Goal: Task Accomplishment & Management: Use online tool/utility

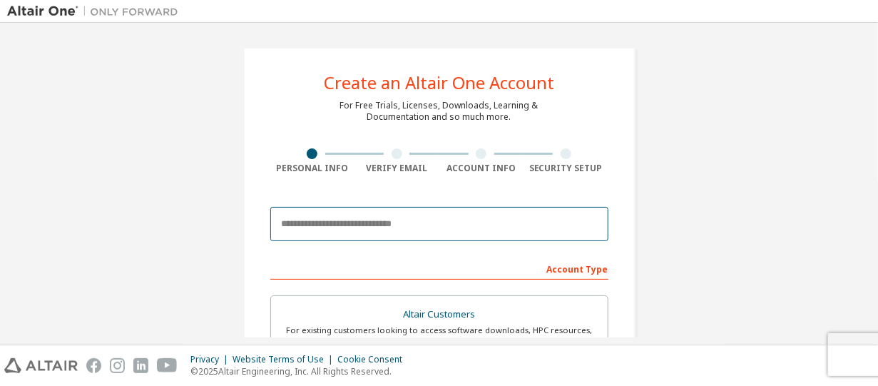
click at [346, 220] on input "email" at bounding box center [439, 224] width 338 height 34
drag, startPoint x: 346, startPoint y: 222, endPoint x: 315, endPoint y: 222, distance: 31.4
click at [315, 222] on input "email" at bounding box center [439, 224] width 338 height 34
type input "**********"
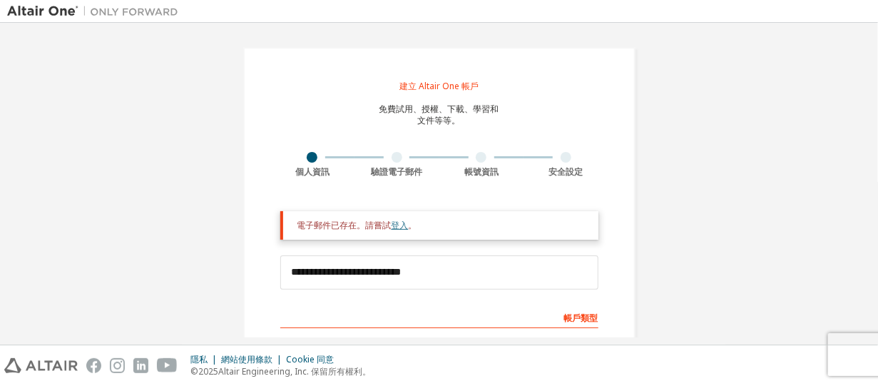
click at [394, 229] on font "登入" at bounding box center [400, 225] width 17 height 12
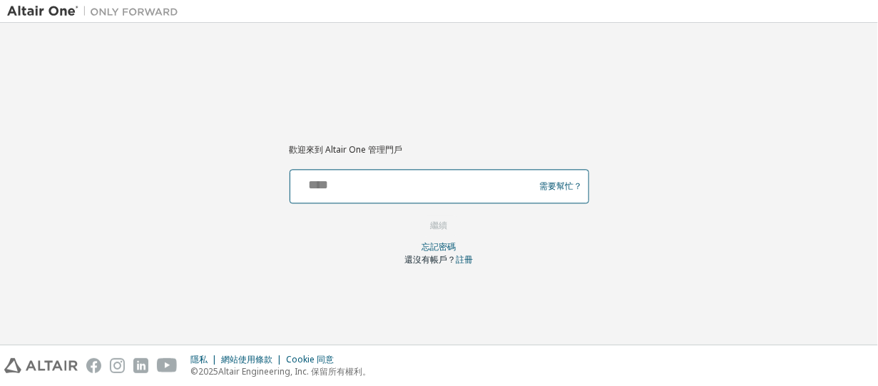
click at [337, 184] on input "text" at bounding box center [414, 183] width 237 height 21
type input "**********"
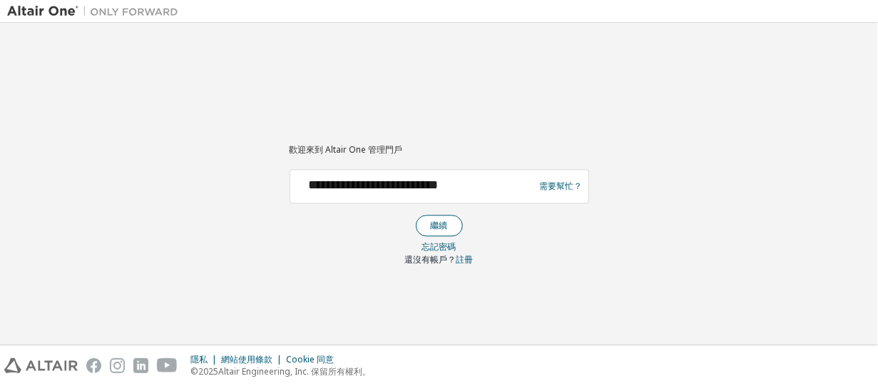
click at [446, 219] on font "繼續" at bounding box center [439, 225] width 17 height 12
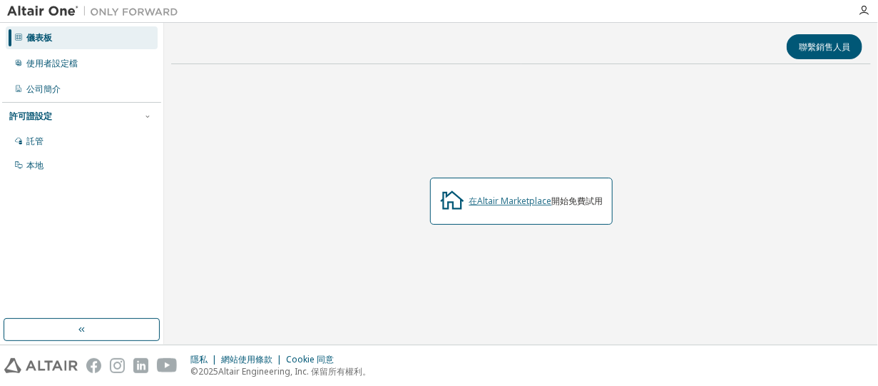
click at [501, 198] on font "在Altair Marketplace" at bounding box center [510, 201] width 83 height 12
click at [37, 166] on font "本地" at bounding box center [34, 165] width 17 height 12
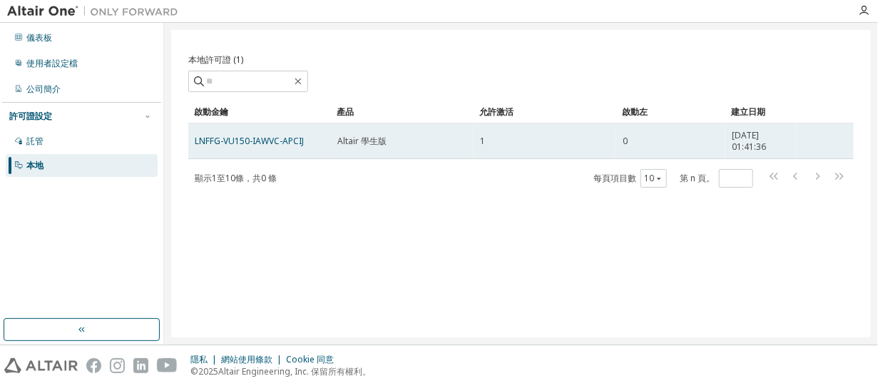
click at [626, 143] on font "0" at bounding box center [625, 141] width 5 height 12
click at [254, 143] on font "LNFFG-VU150-IAWVC-APCIJ" at bounding box center [249, 141] width 109 height 12
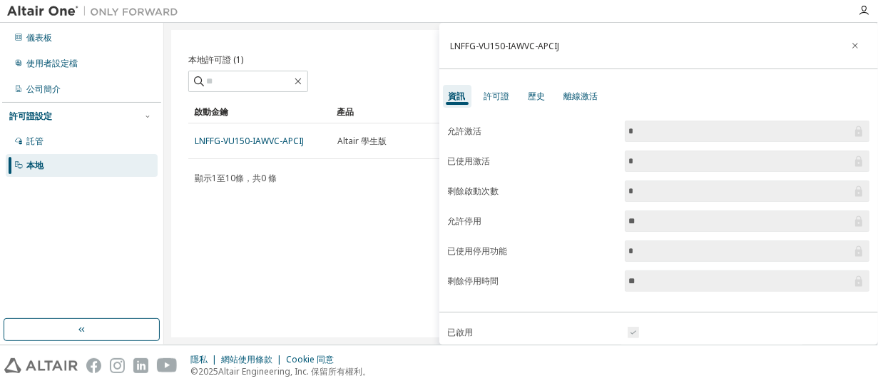
click at [855, 217] on icon at bounding box center [858, 221] width 7 height 11
click at [855, 219] on icon at bounding box center [858, 221] width 7 height 11
click at [469, 220] on font "允許停用" at bounding box center [465, 221] width 34 height 12
click at [499, 93] on font "許可證" at bounding box center [497, 96] width 26 height 12
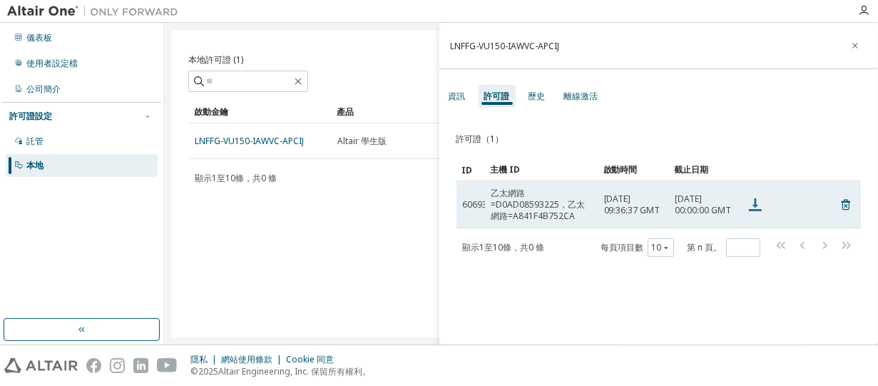
click at [755, 204] on icon at bounding box center [755, 204] width 13 height 13
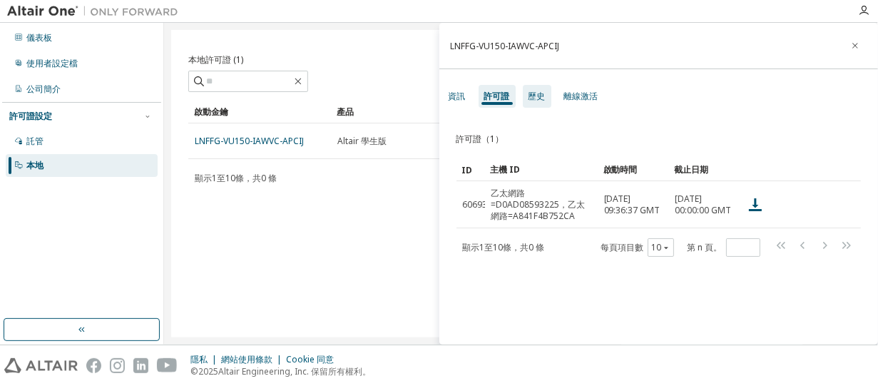
click at [546, 99] on div "歷史" at bounding box center [537, 96] width 29 height 23
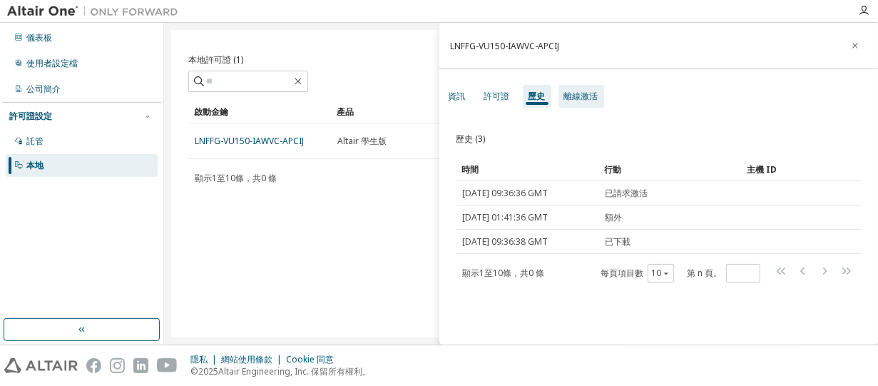
click at [576, 97] on font "離線激活" at bounding box center [581, 96] width 34 height 12
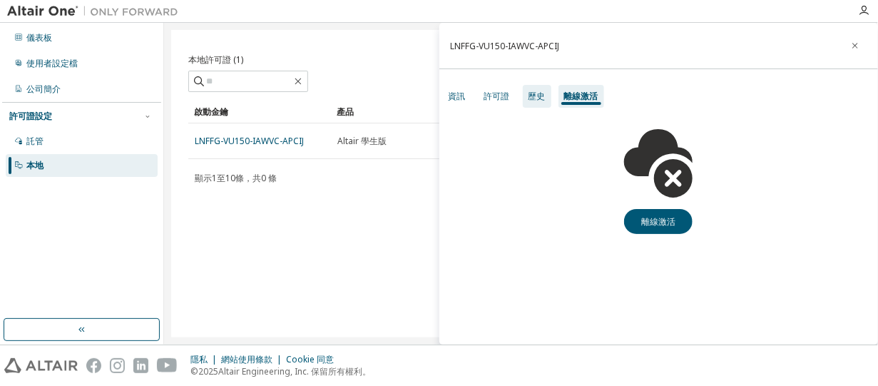
click at [541, 90] on font "歷史" at bounding box center [536, 96] width 17 height 12
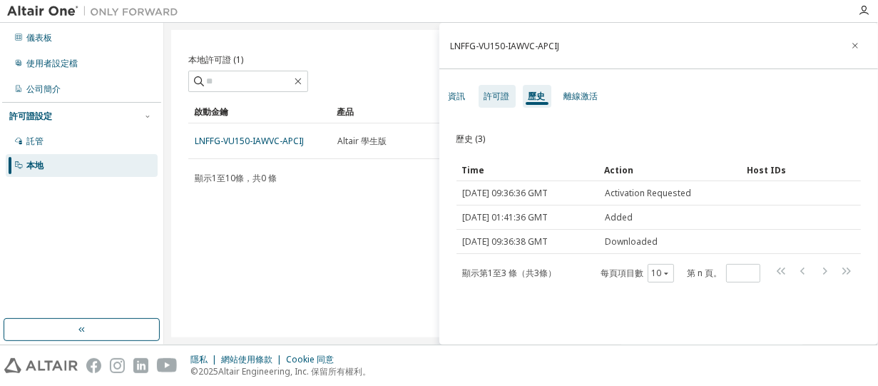
click at [505, 98] on font "許可證" at bounding box center [497, 96] width 26 height 12
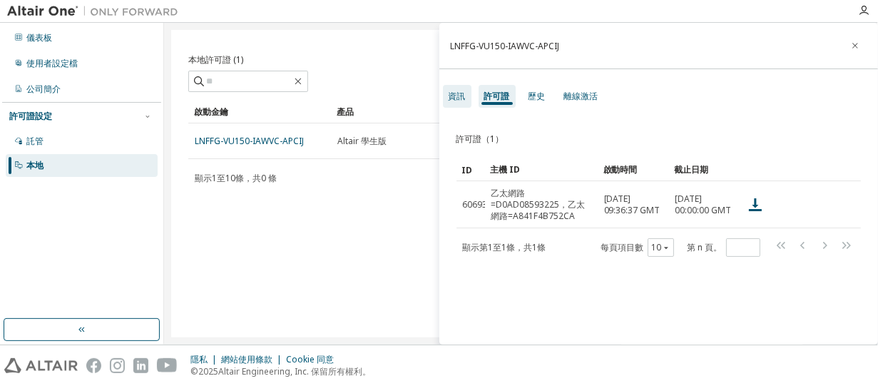
click at [455, 97] on font "資訊" at bounding box center [457, 96] width 17 height 12
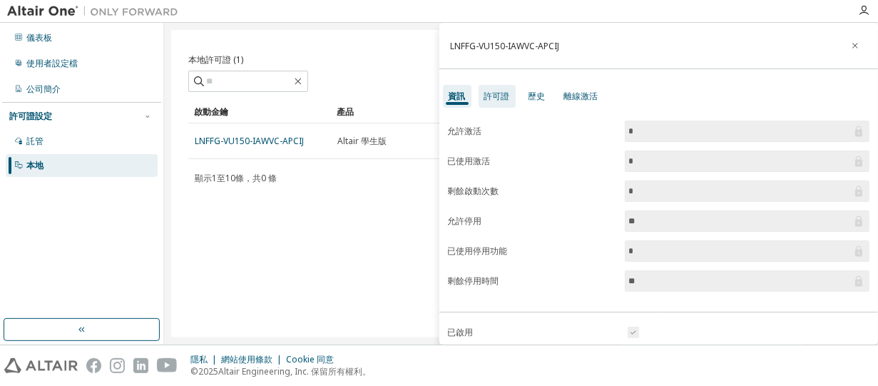
click at [496, 97] on font "許可證" at bounding box center [497, 96] width 26 height 12
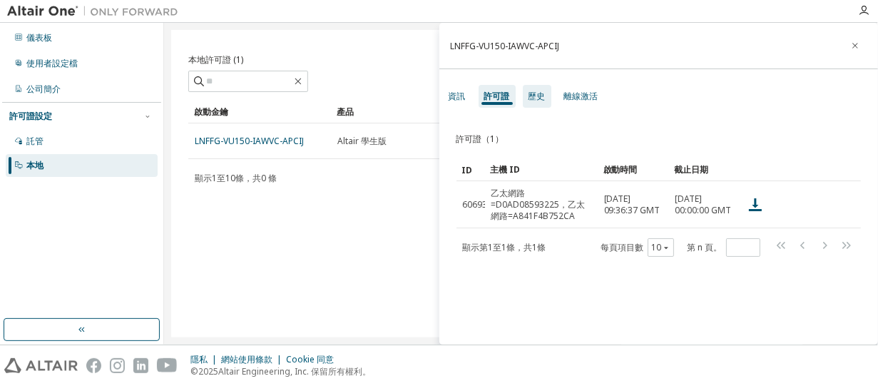
click at [538, 101] on font "歷史" at bounding box center [536, 96] width 17 height 12
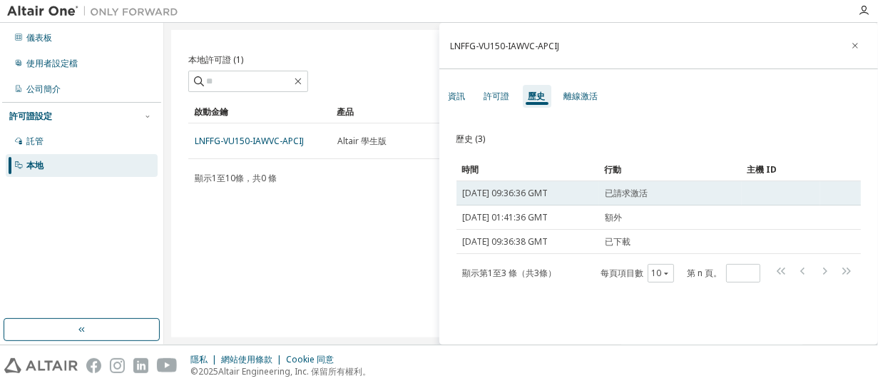
click at [629, 199] on font "已請求激活" at bounding box center [627, 193] width 43 height 12
click at [548, 199] on span "[DATE] 09:36:36 GMT" at bounding box center [506, 193] width 86 height 11
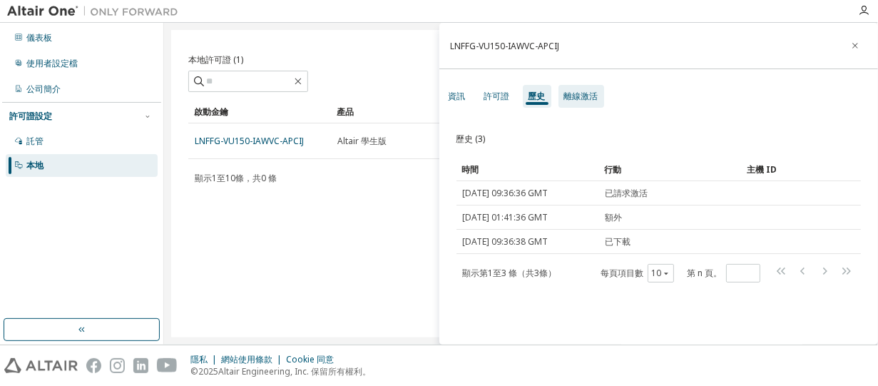
click at [588, 97] on font "離線激活" at bounding box center [581, 96] width 34 height 12
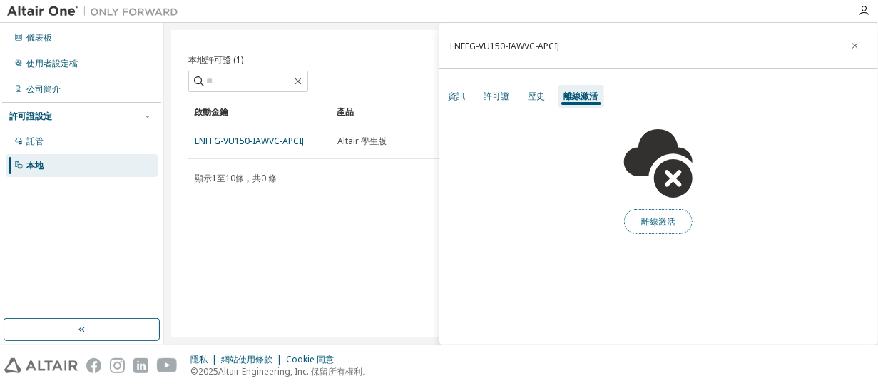
click at [670, 228] on button "離線激活" at bounding box center [658, 221] width 68 height 25
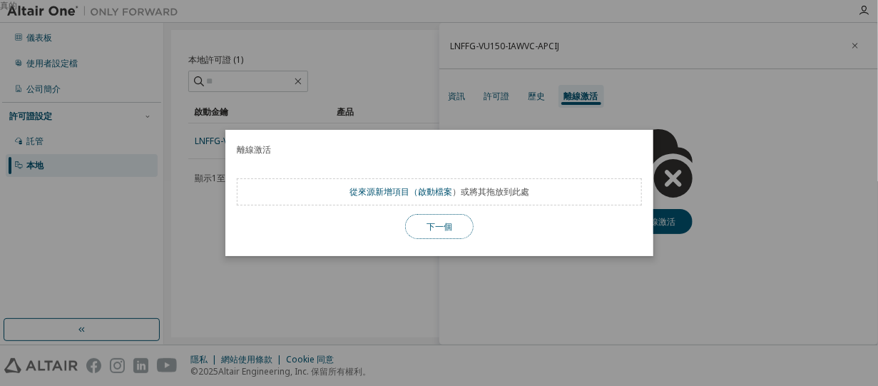
drag, startPoint x: 443, startPoint y: 233, endPoint x: 429, endPoint y: 235, distance: 13.6
click at [443, 233] on button "下一個" at bounding box center [439, 226] width 68 height 25
drag, startPoint x: 245, startPoint y: 297, endPoint x: 255, endPoint y: 296, distance: 9.4
click at [247, 297] on div "真的" at bounding box center [439, 193] width 878 height 386
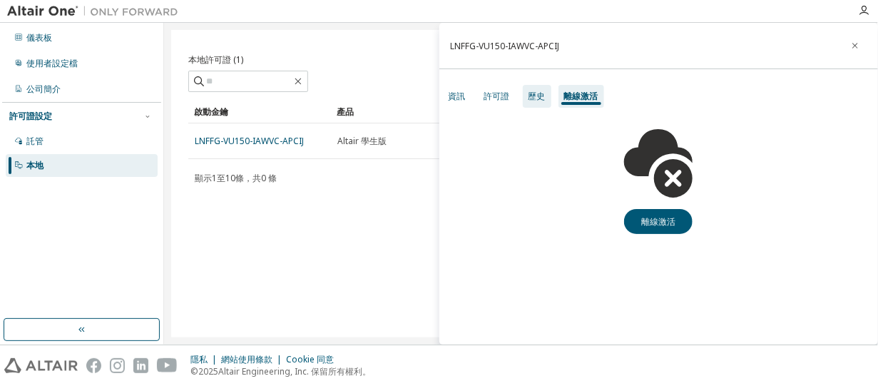
click at [541, 93] on font "歷史" at bounding box center [536, 96] width 17 height 12
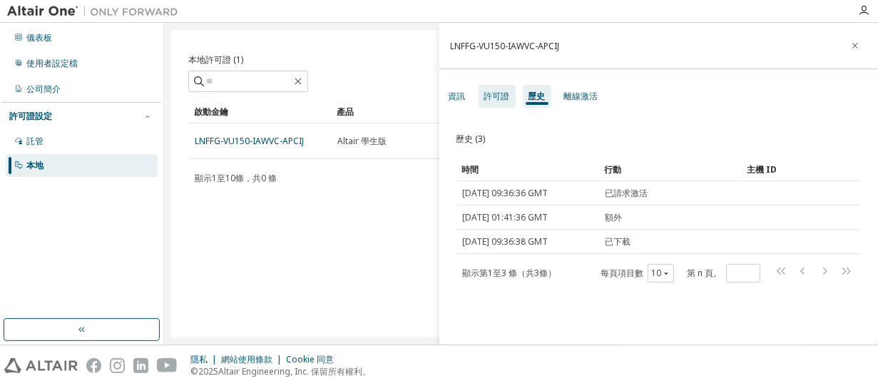
click at [504, 91] on font "許可證" at bounding box center [497, 96] width 26 height 12
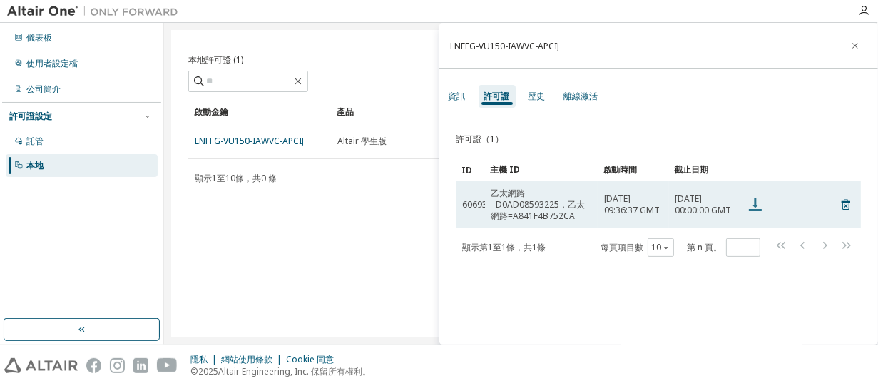
click at [756, 208] on icon at bounding box center [755, 204] width 13 height 13
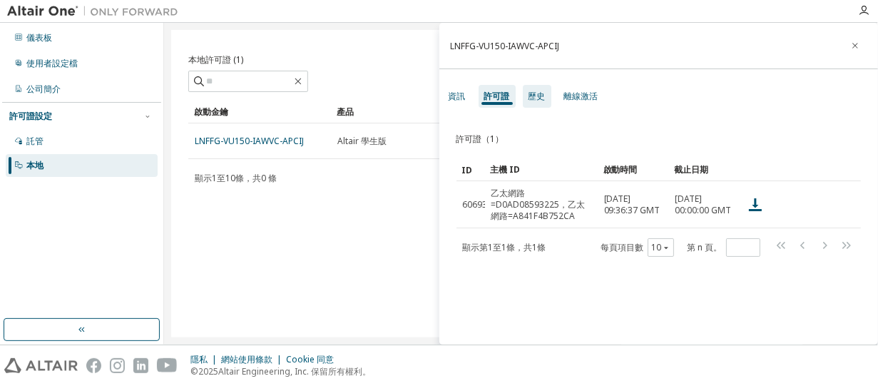
click at [539, 98] on font "歷史" at bounding box center [536, 96] width 17 height 12
